Goal: Find specific page/section: Find specific page/section

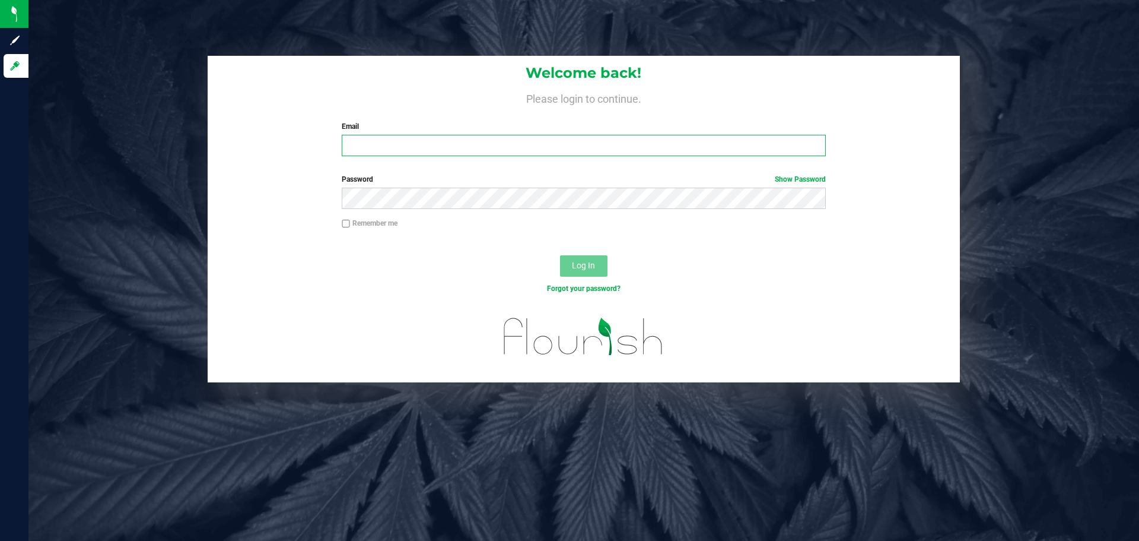
click at [466, 153] on input "Email" at bounding box center [584, 145] width 484 height 21
type input "[EMAIL_ADDRESS][DOMAIN_NAME]"
click at [560, 255] on button "Log In" at bounding box center [583, 265] width 47 height 21
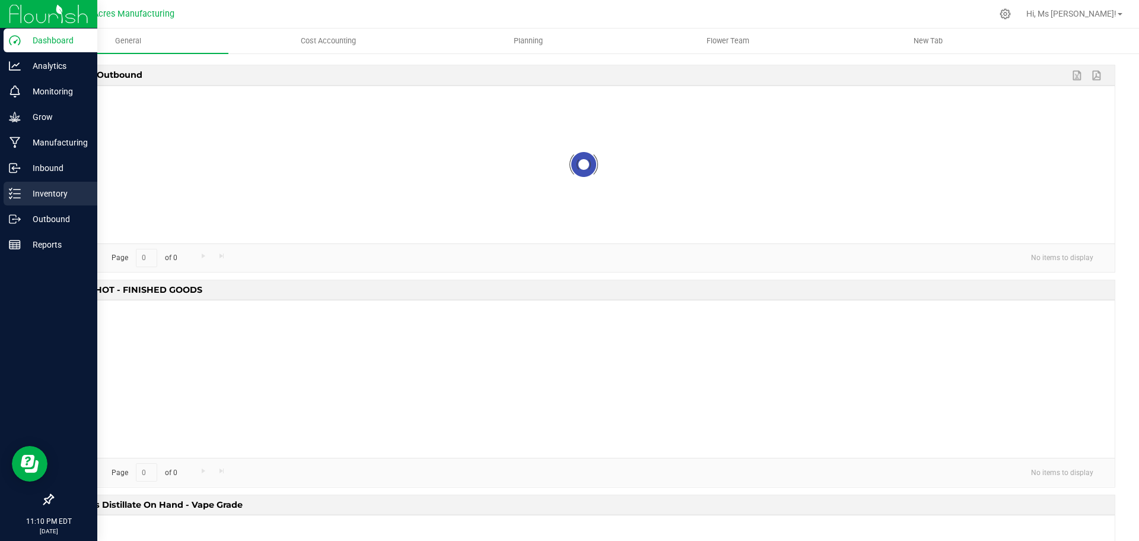
click at [25, 186] on p "Inventory" at bounding box center [56, 193] width 71 height 14
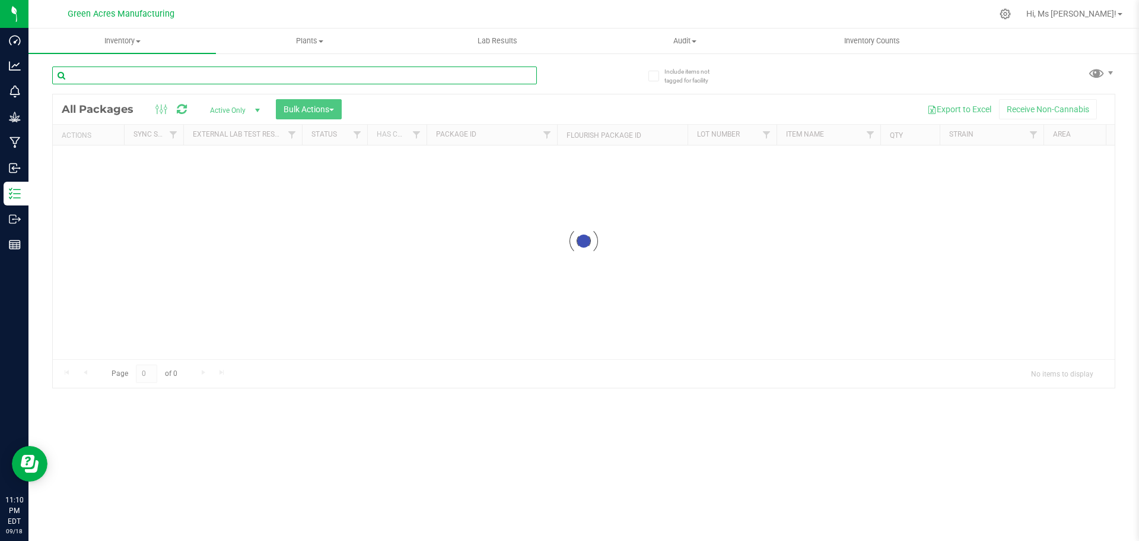
click at [182, 71] on input "text" at bounding box center [294, 75] width 485 height 18
